Goal: Task Accomplishment & Management: Use online tool/utility

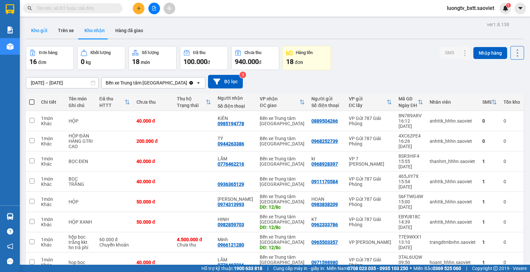
click at [45, 32] on button "Kho gửi" at bounding box center [39, 31] width 27 height 16
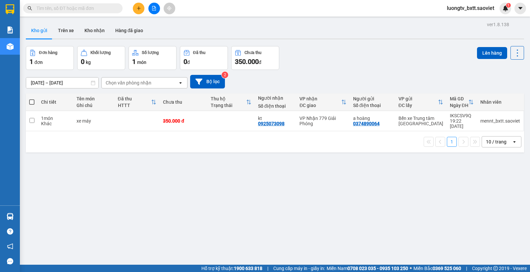
click at [328, 40] on div "ver 1.8.138 Kho gửi Trên xe Kho nhận Hàng đã giao Đơn hàng 1 đơn Khối lượng 0 k…" at bounding box center [275, 156] width 504 height 272
click at [151, 121] on td at bounding box center [137, 121] width 45 height 20
checkbox input "true"
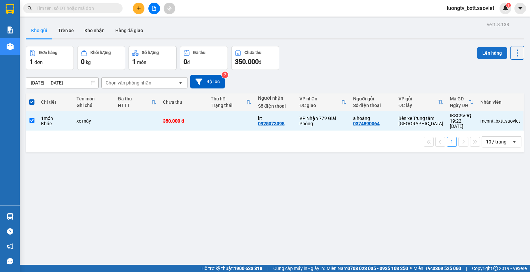
click at [481, 51] on button "Lên hàng" at bounding box center [492, 53] width 30 height 12
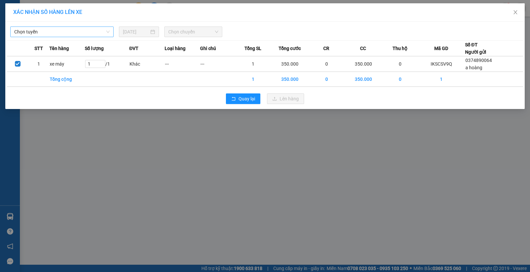
click at [83, 29] on span "Chọn tuyến" at bounding box center [61, 32] width 95 height 10
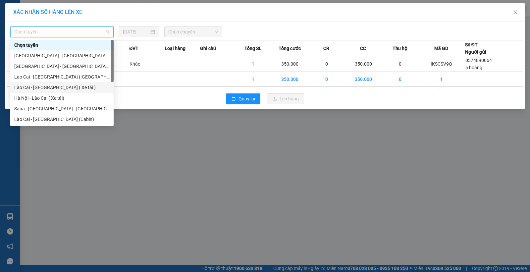
scroll to position [33, 0]
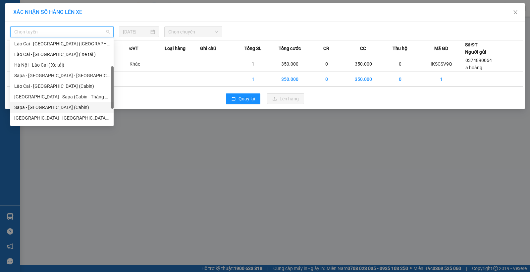
click at [53, 105] on div "Sapa - [GEOGRAPHIC_DATA] (Cabin)" at bounding box center [61, 107] width 95 height 7
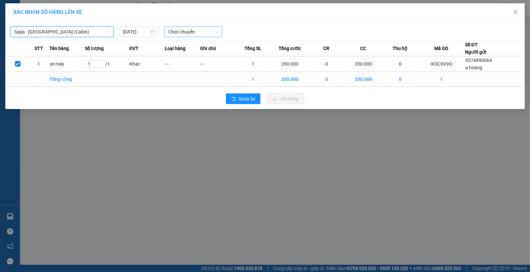
click at [204, 31] on span "Chọn chuyến" at bounding box center [193, 32] width 50 height 10
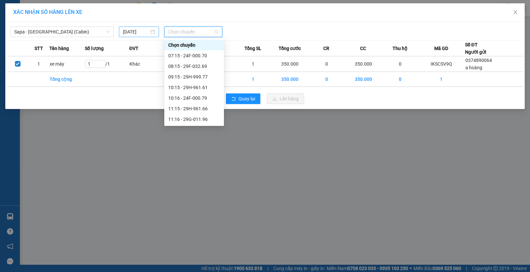
click at [142, 30] on input "[DATE]" at bounding box center [136, 31] width 26 height 7
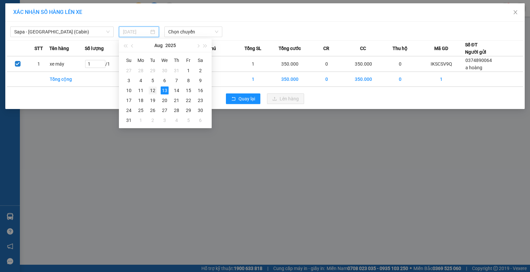
click at [151, 91] on div "12" at bounding box center [153, 90] width 8 height 8
type input "[DATE]"
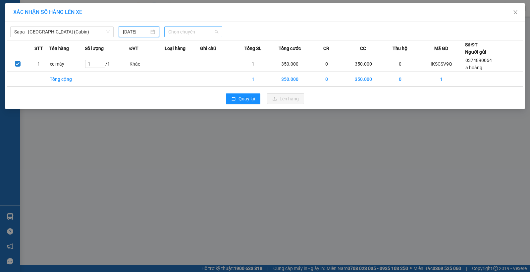
click at [192, 32] on span "Chọn chuyến" at bounding box center [193, 32] width 50 height 10
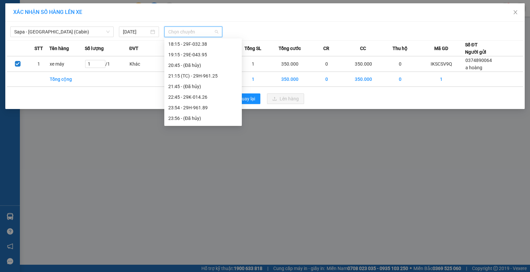
scroll to position [265, 0]
click at [194, 110] on div "23:58 - 24F-000.67" at bounding box center [203, 108] width 70 height 7
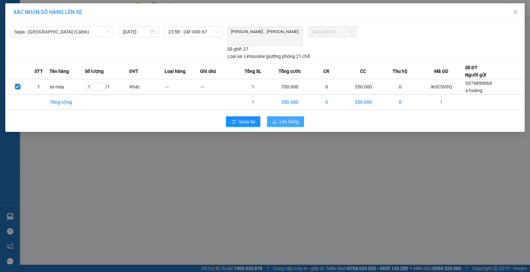
click at [275, 120] on button "Lên hàng" at bounding box center [285, 121] width 37 height 11
click at [282, 125] on span "Lên hàng" at bounding box center [289, 121] width 19 height 7
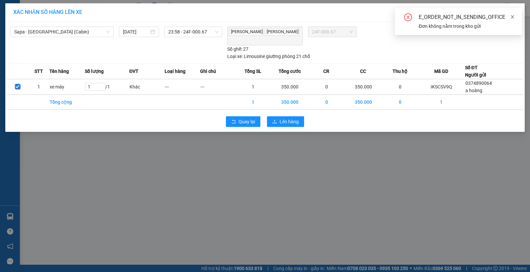
click at [512, 15] on icon "close" at bounding box center [512, 17] width 5 height 5
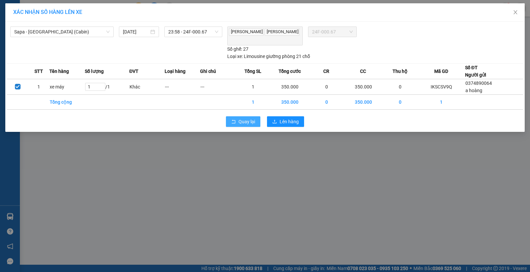
click at [247, 121] on span "Quay lại" at bounding box center [247, 121] width 17 height 7
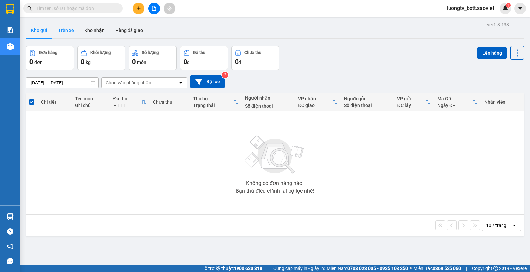
click at [63, 32] on button "Trên xe" at bounding box center [66, 31] width 27 height 16
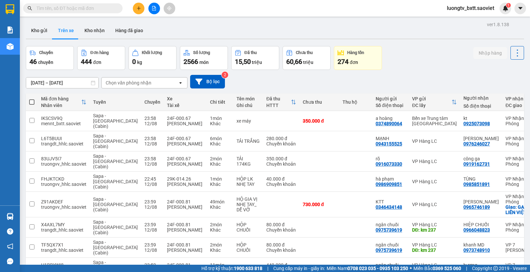
click at [180, 84] on icon "open" at bounding box center [180, 82] width 5 height 5
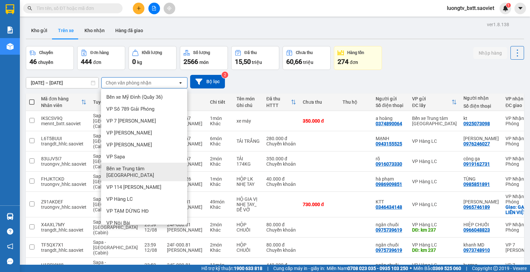
click at [128, 168] on span "Bến xe Trung tâm [GEOGRAPHIC_DATA]" at bounding box center [145, 171] width 78 height 13
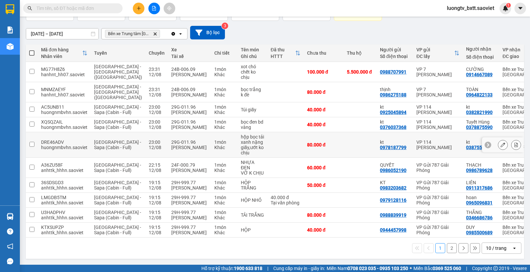
scroll to position [90, 0]
click at [447, 245] on button "2" at bounding box center [452, 248] width 10 height 10
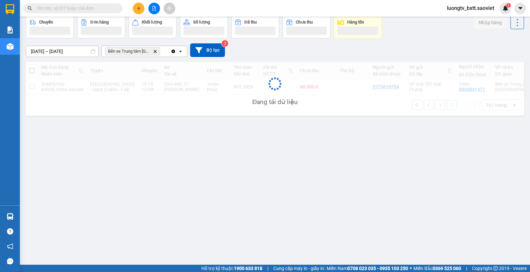
scroll to position [30, 0]
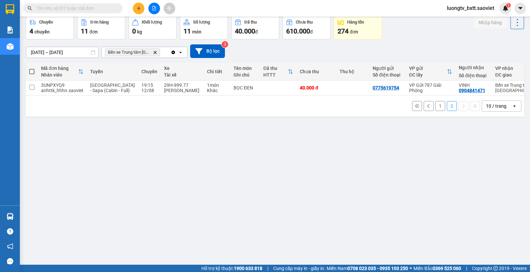
click at [435, 111] on button "1" at bounding box center [440, 106] width 10 height 10
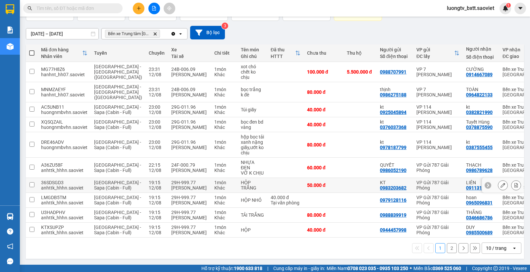
scroll to position [48, 0]
